Goal: Communication & Community: Ask a question

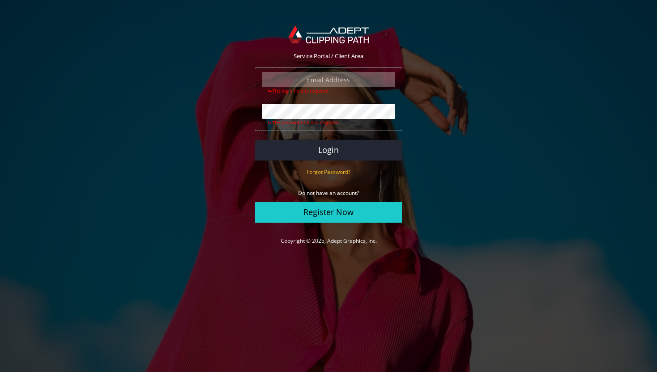
click at [320, 85] on input "email" at bounding box center [328, 79] width 133 height 15
type input "info@amadawear.com"
click at [255, 140] on button "Login" at bounding box center [328, 150] width 147 height 21
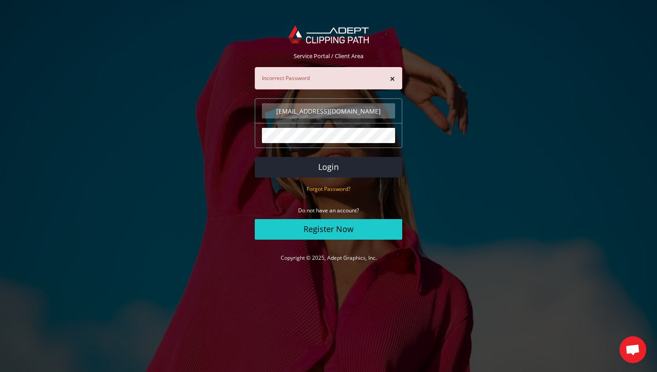
click at [255, 157] on button "Login" at bounding box center [328, 167] width 147 height 21
click at [333, 168] on button "Login" at bounding box center [328, 167] width 147 height 21
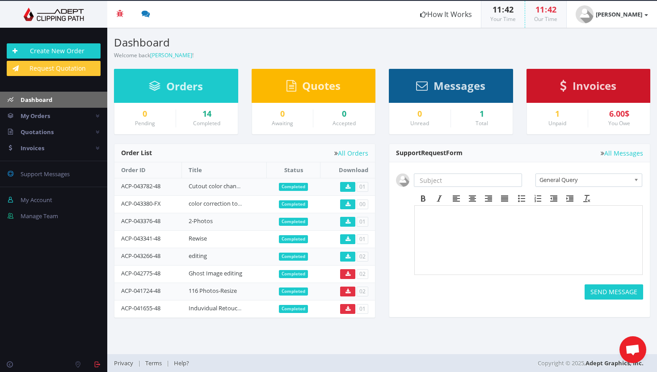
drag, startPoint x: 168, startPoint y: 185, endPoint x: 112, endPoint y: 186, distance: 55.9
click at [112, 186] on div "Pending Completed Due Over Due Cancelled" at bounding box center [244, 234] width 275 height 183
click at [145, 191] on td "ACP-043782-48" at bounding box center [147, 186] width 67 height 17
drag, startPoint x: 164, startPoint y: 186, endPoint x: 120, endPoint y: 184, distance: 44.3
click at [120, 184] on td "ACP-043782-48" at bounding box center [147, 186] width 67 height 17
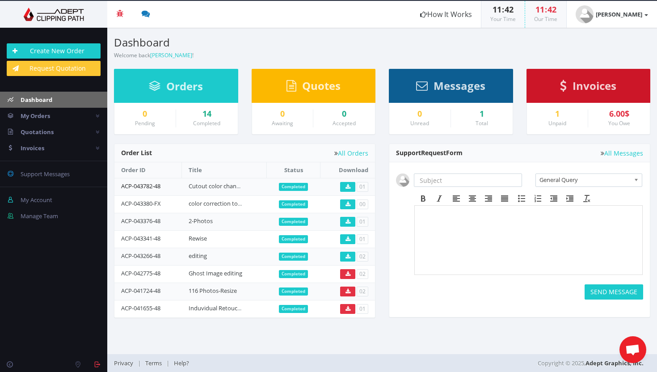
copy link "ACP-043782-48"
click at [436, 215] on p at bounding box center [528, 212] width 220 height 5
click at [430, 183] on input "text" at bounding box center [468, 179] width 108 height 13
type input "ACP-043782-48 - WONG"
click at [572, 177] on span "General Query" at bounding box center [584, 180] width 91 height 12
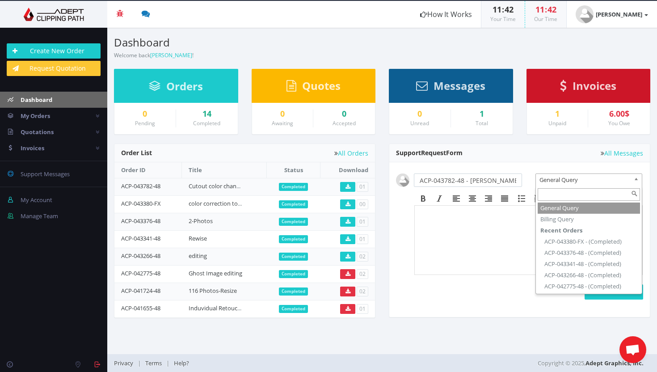
click at [552, 210] on li "General Query" at bounding box center [589, 207] width 103 height 11
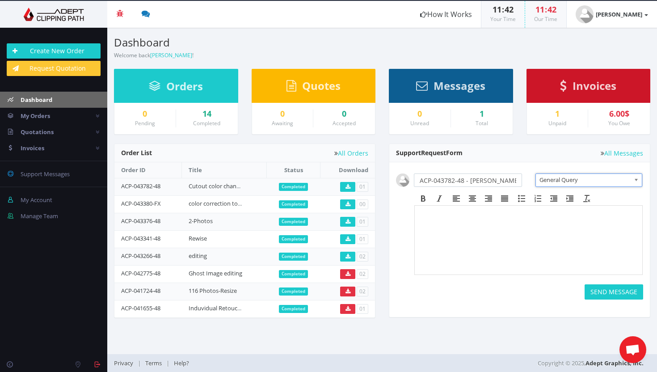
click at [479, 227] on body at bounding box center [528, 232] width 220 height 45
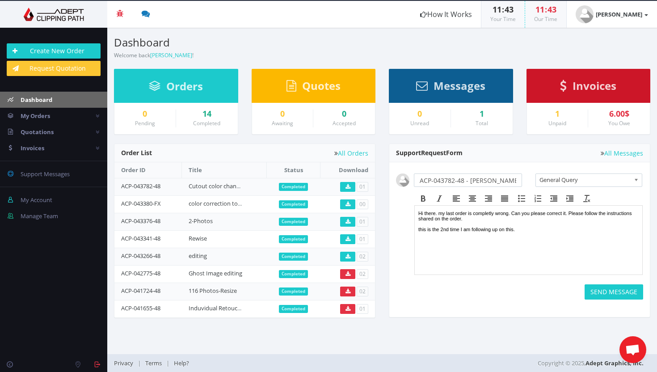
click at [534, 232] on p "Hi there. my last order is completly wrong. Can you please correct it. Please f…" at bounding box center [528, 220] width 220 height 21
drag, startPoint x: 591, startPoint y: 239, endPoint x: 414, endPoint y: 215, distance: 178.6
click at [415, 215] on html "Hi there. My last order is completely wrong. Can you please correct it. Please …" at bounding box center [528, 232] width 227 height 53
copy p "Hi there. My last order is completely wrong. Can you please correct it. Please …"
click at [603, 293] on button "SEND MESSAGE" at bounding box center [613, 291] width 59 height 15
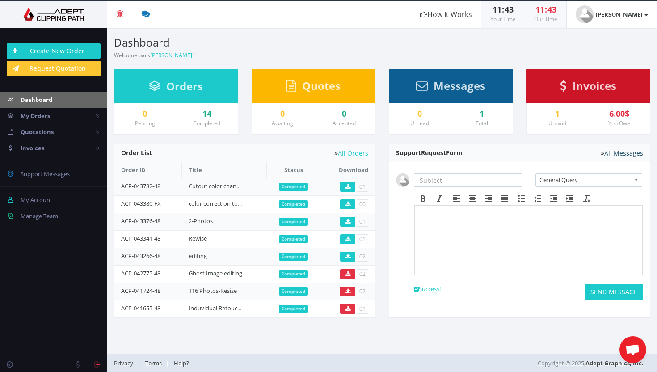
click at [620, 152] on link "All Messages" at bounding box center [622, 153] width 42 height 7
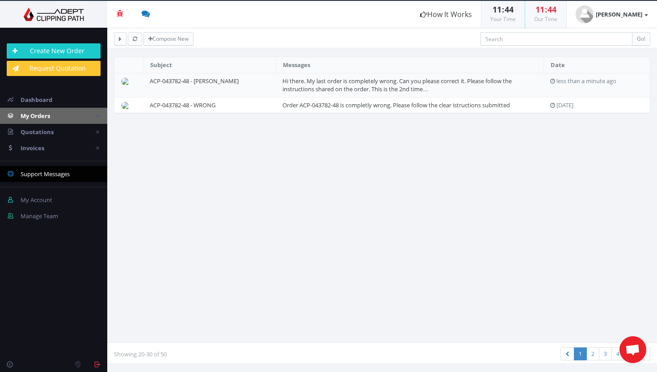
click at [37, 115] on span "My Orders" at bounding box center [35, 116] width 29 height 8
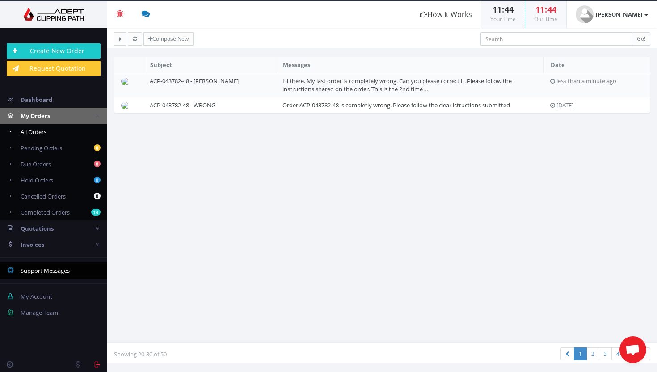
click at [39, 135] on span "All Orders" at bounding box center [34, 132] width 26 height 8
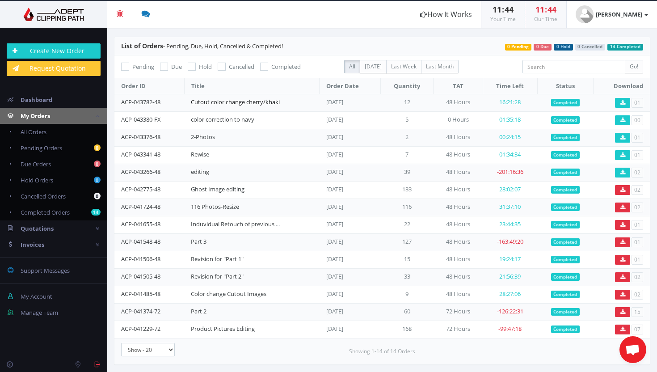
click at [212, 101] on link "Cutout color change cherry/khaki" at bounding box center [235, 102] width 89 height 8
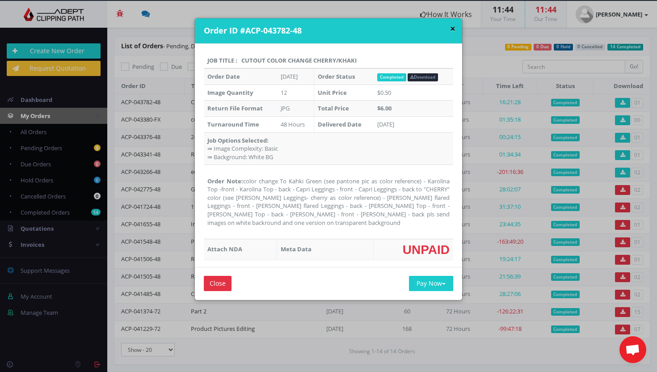
click at [450, 29] on button "×" at bounding box center [452, 28] width 5 height 9
